Goal: Book appointment/travel/reservation

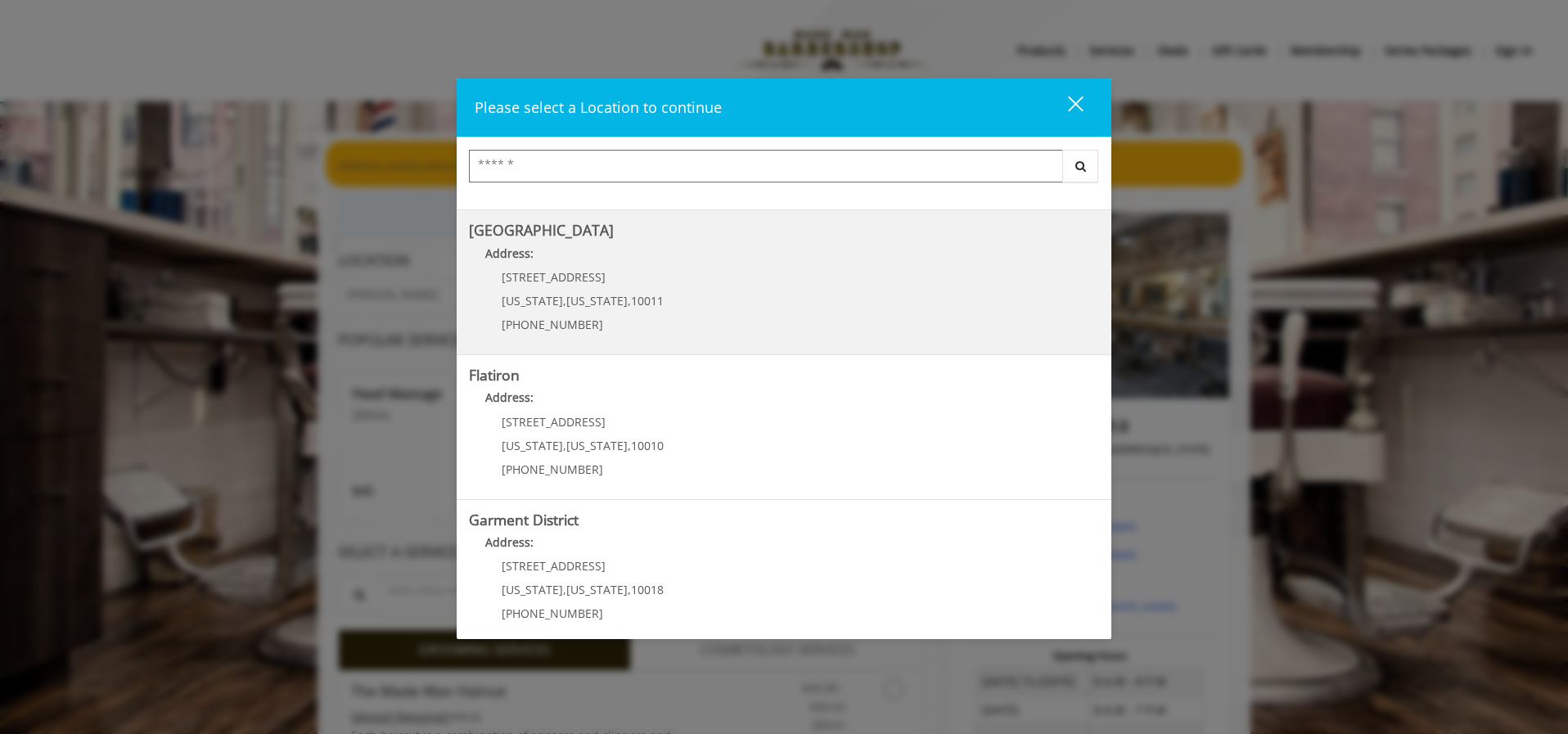
scroll to position [283, 0]
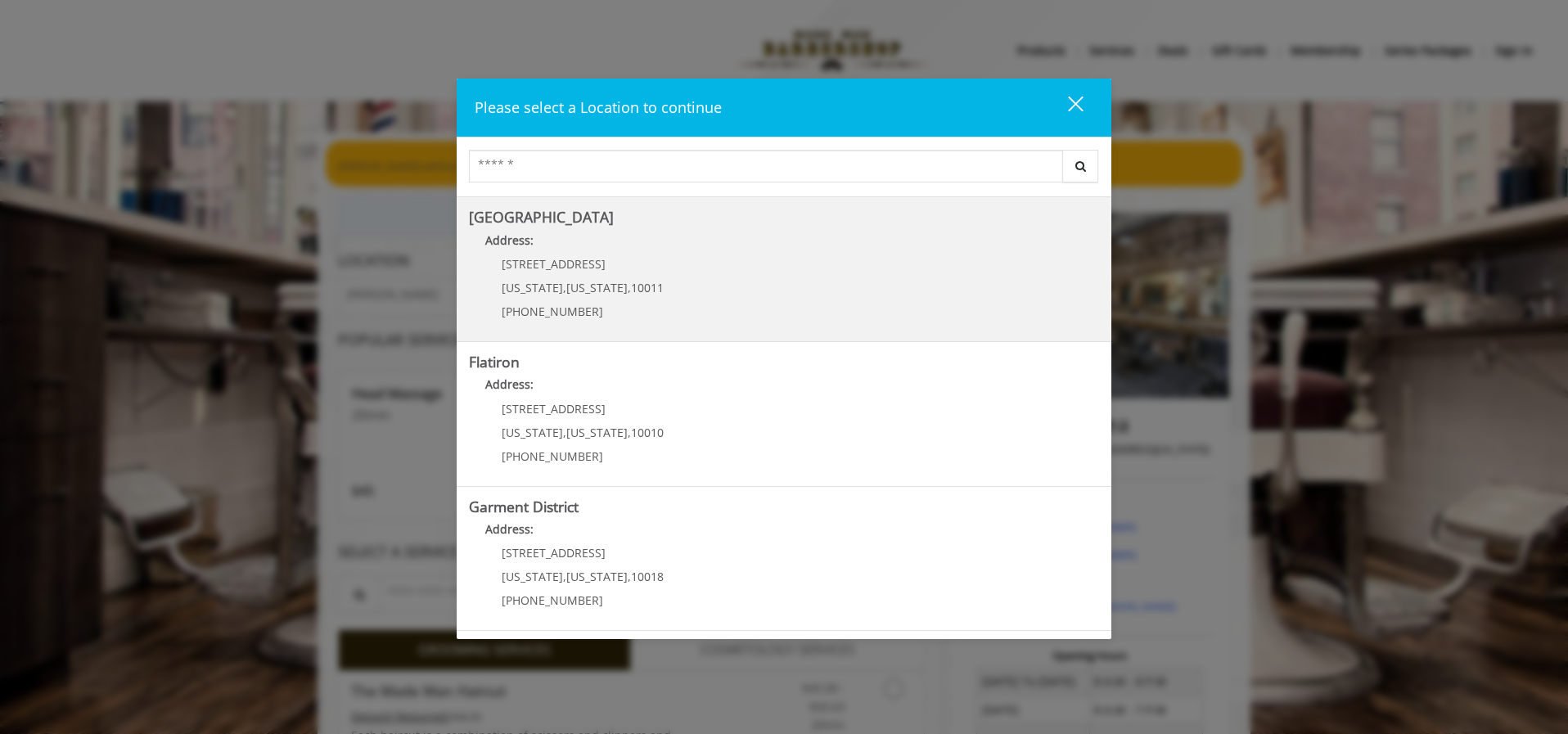
click at [625, 264] on p "[STREET_ADDRESS]" at bounding box center [582, 264] width 162 height 12
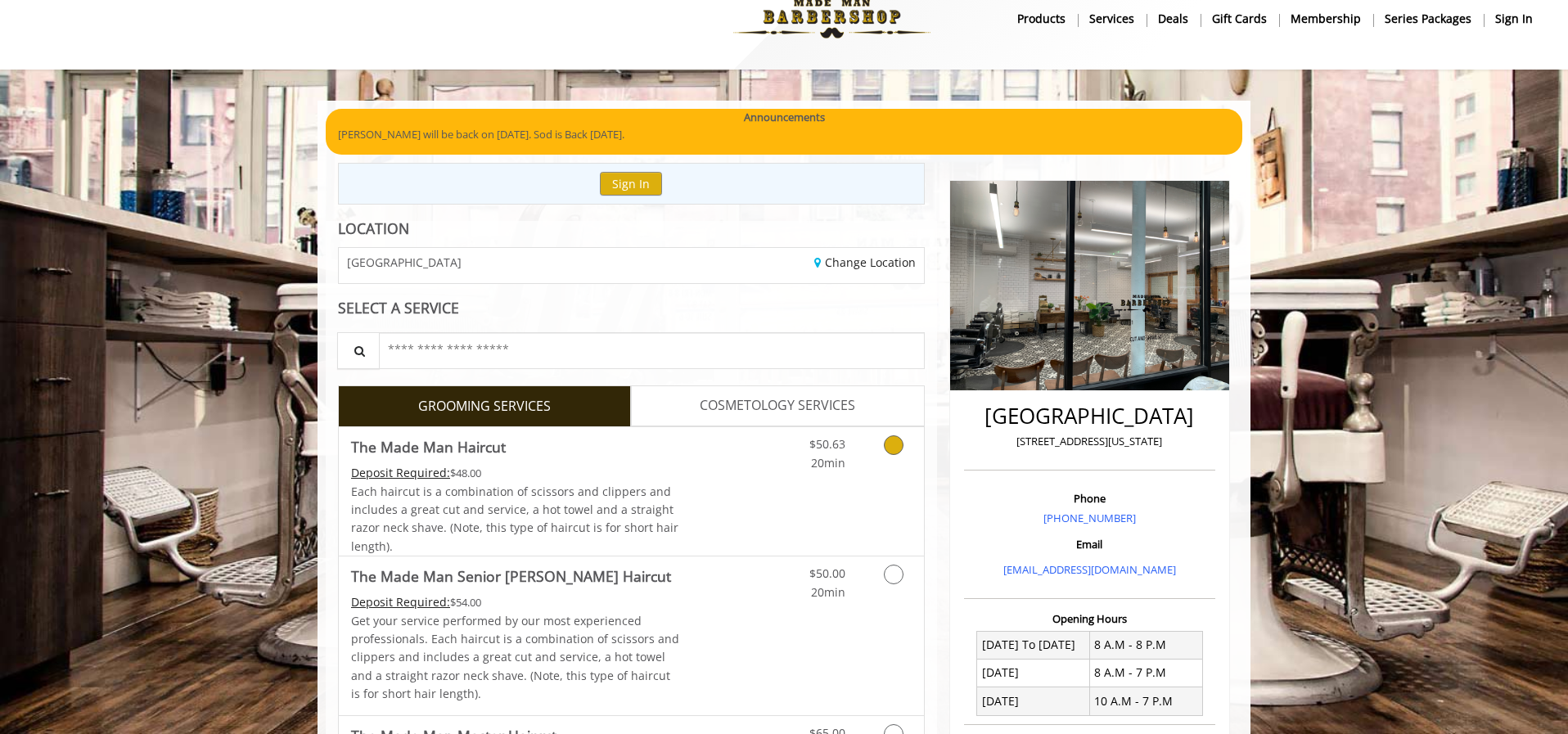
scroll to position [32, 0]
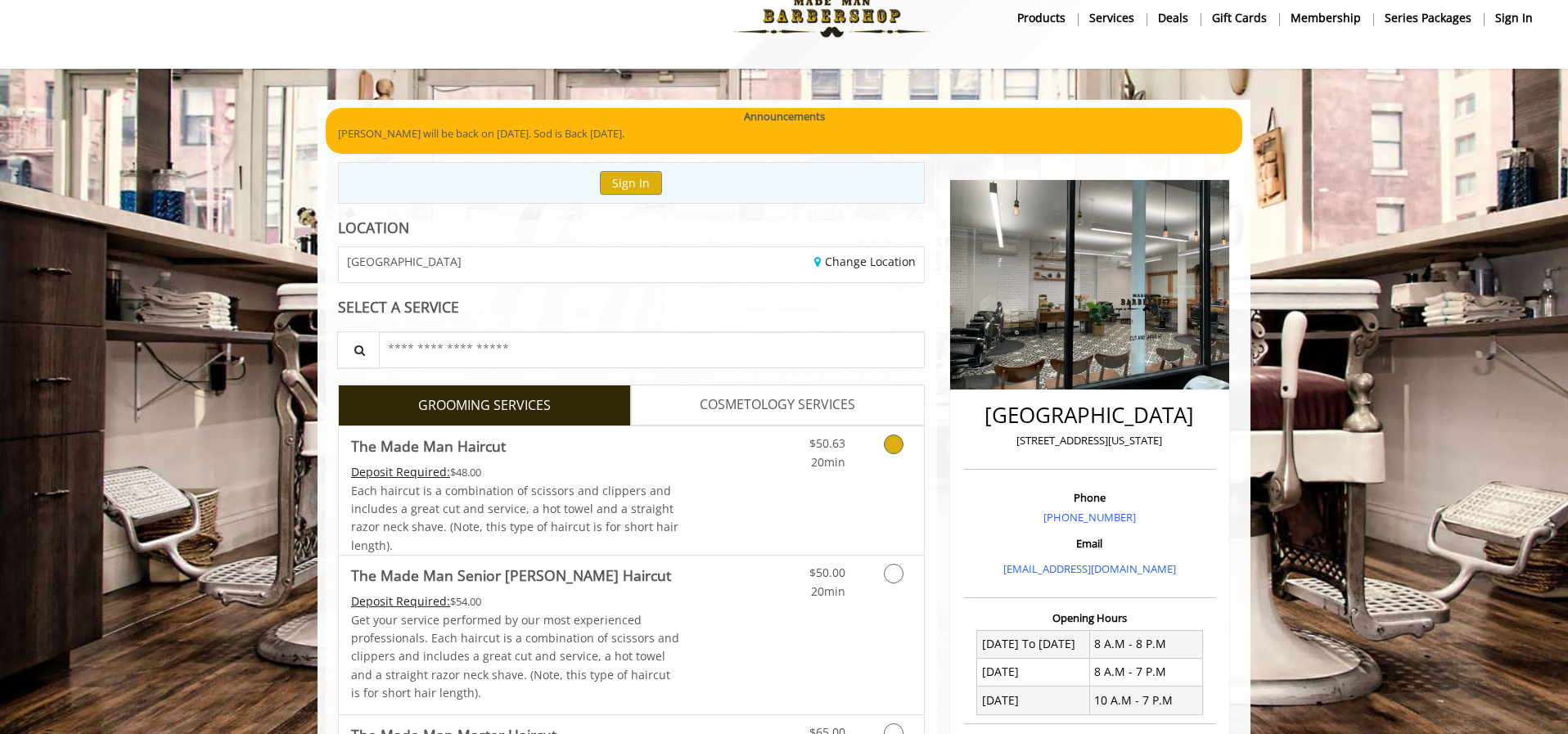
click at [892, 445] on icon "Grooming services" at bounding box center [893, 444] width 20 height 20
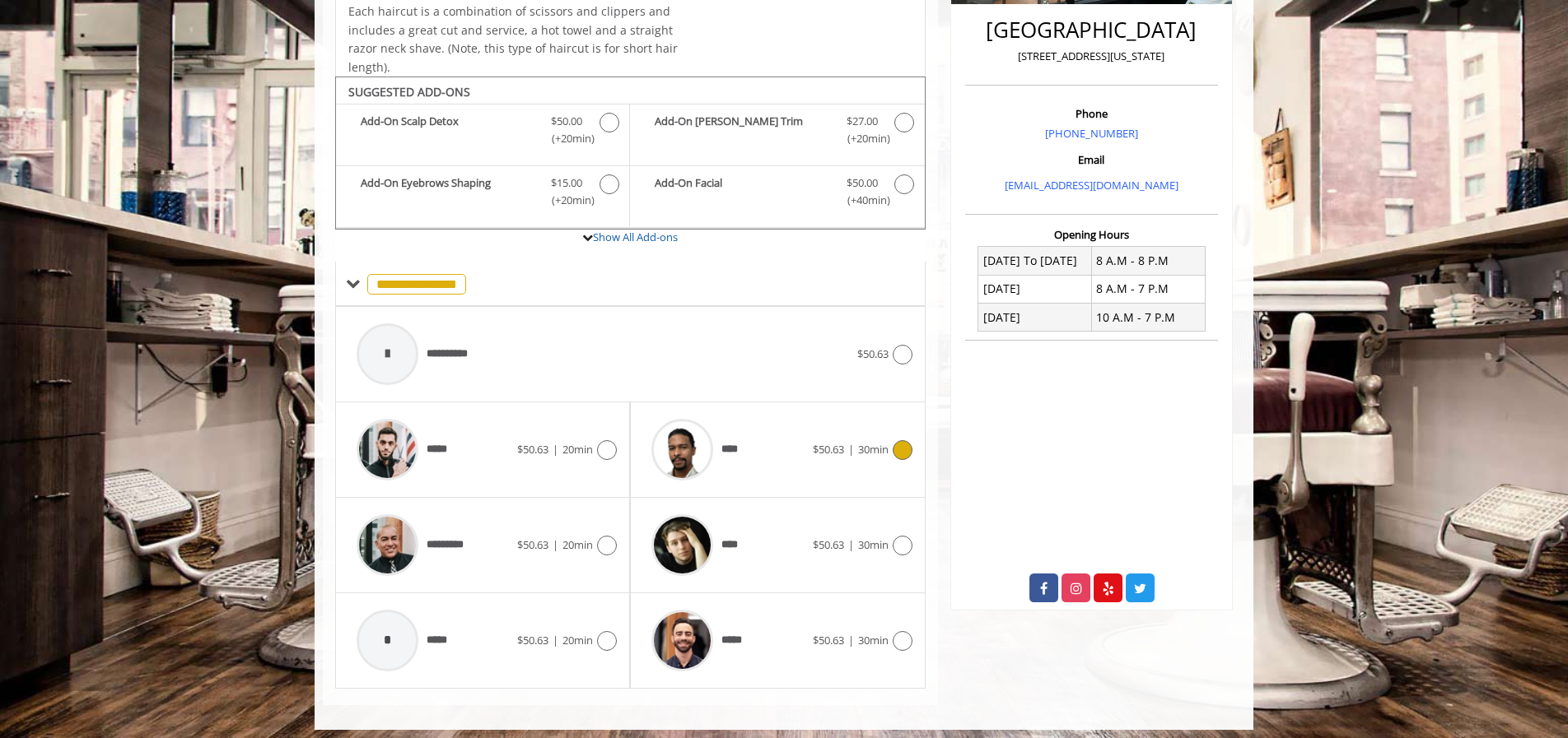
scroll to position [428, 0]
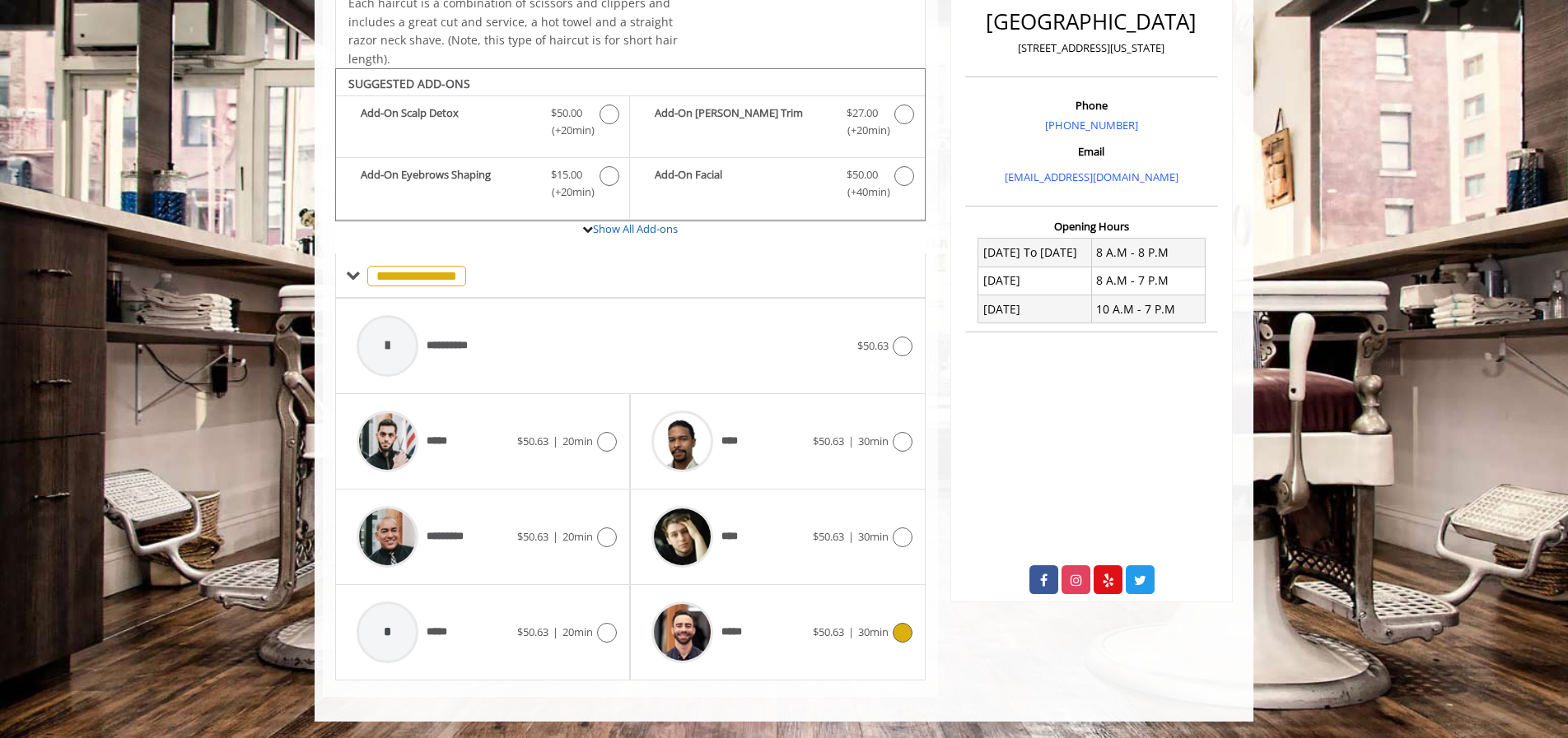
click at [903, 635] on icon at bounding box center [903, 632] width 20 height 20
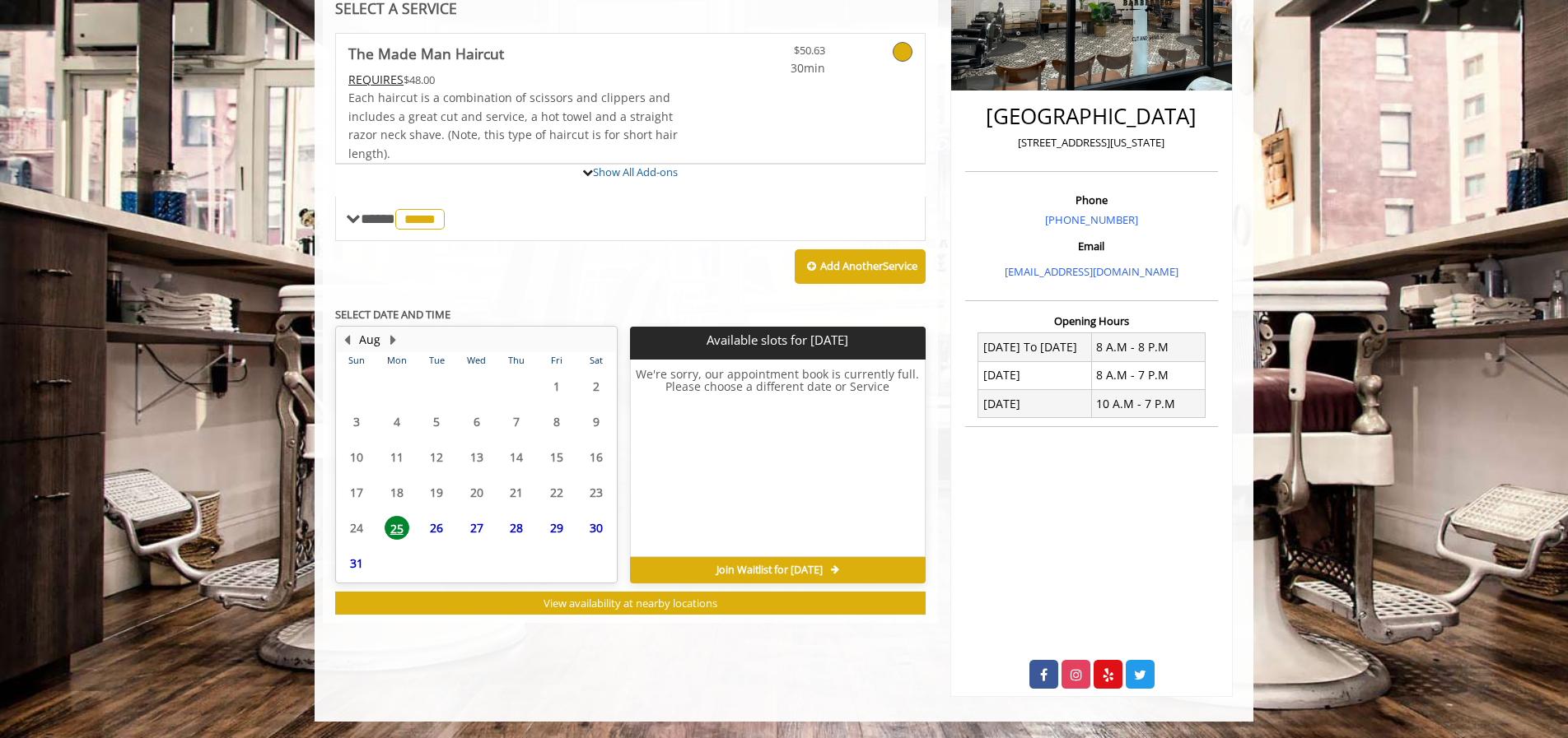
scroll to position [411, 0]
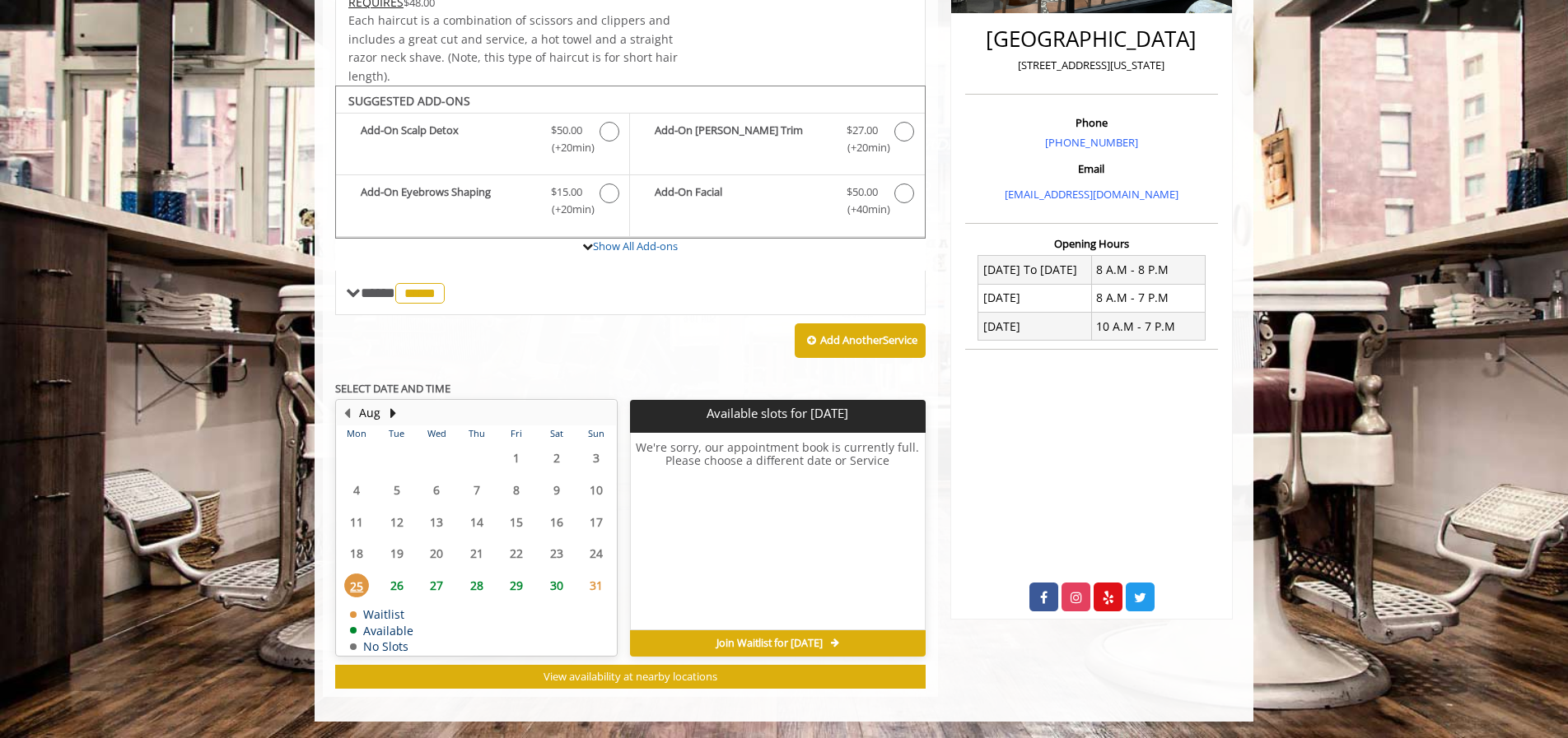
click at [399, 587] on span "26" at bounding box center [396, 586] width 25 height 24
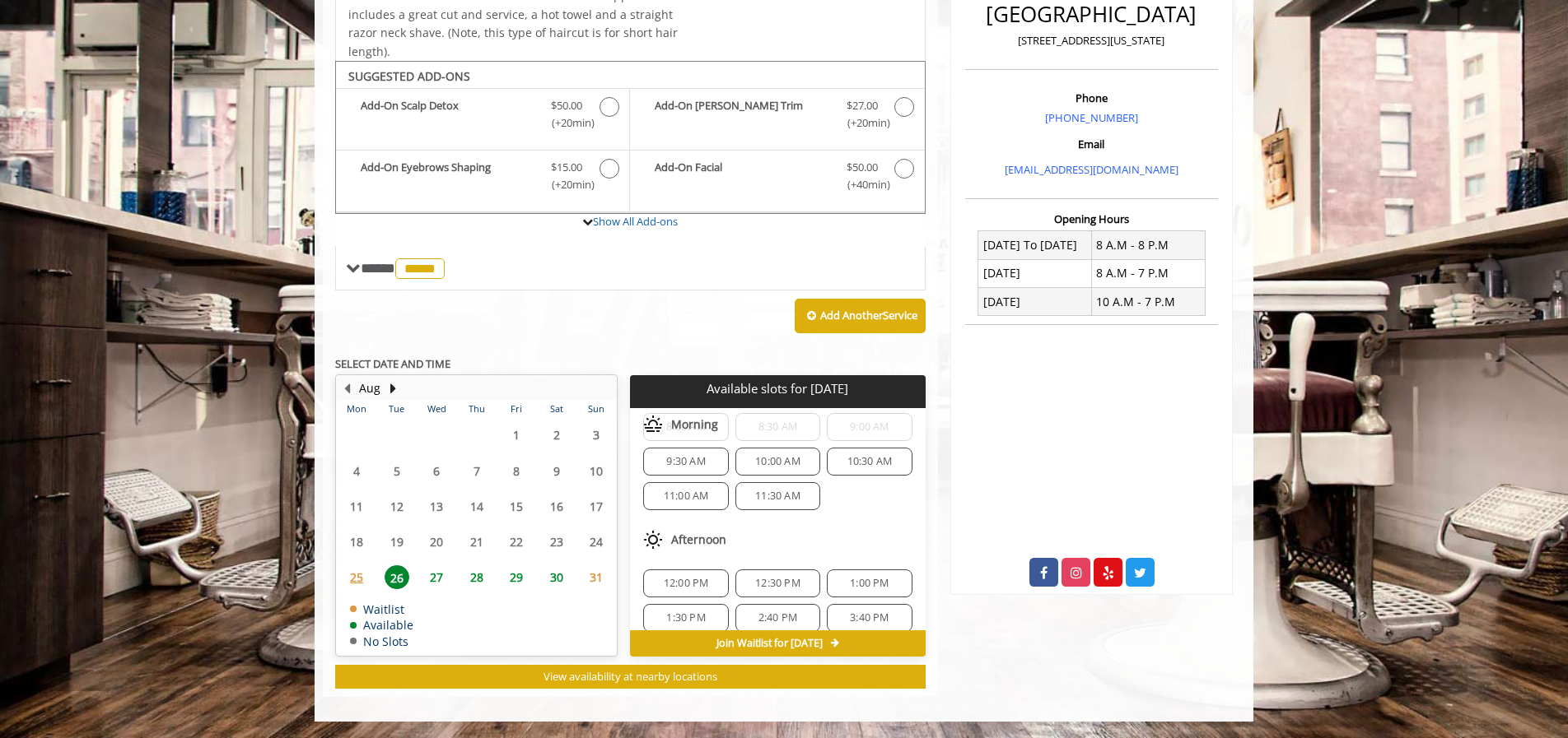
scroll to position [35, 0]
click at [353, 582] on span "25" at bounding box center [357, 577] width 25 height 24
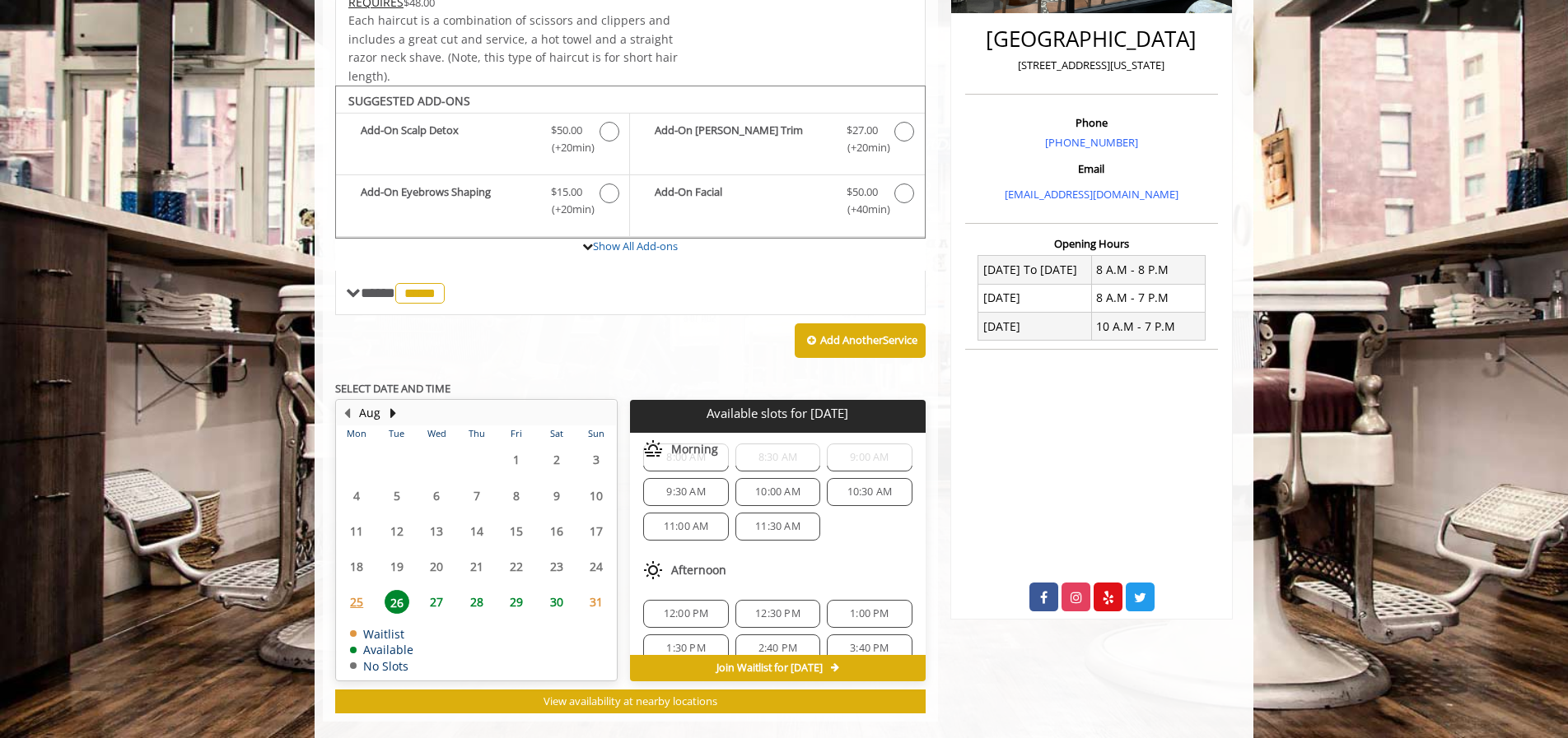
scroll to position [0, 0]
